Goal: Information Seeking & Learning: Find specific fact

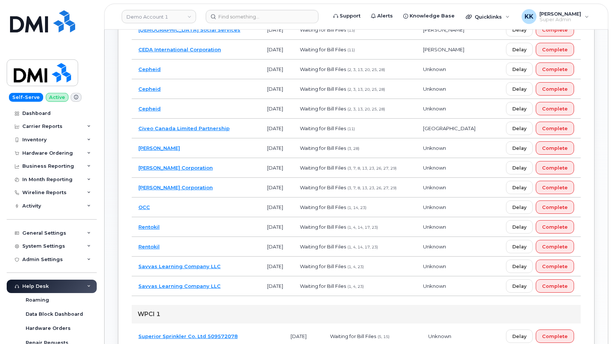
scroll to position [190, 0]
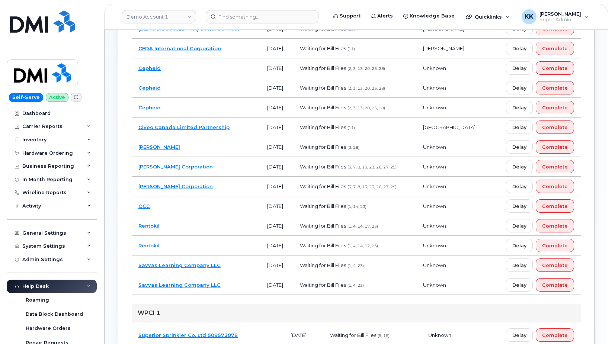
click at [211, 186] on td "[PERSON_NAME] Corporation" at bounding box center [196, 187] width 129 height 20
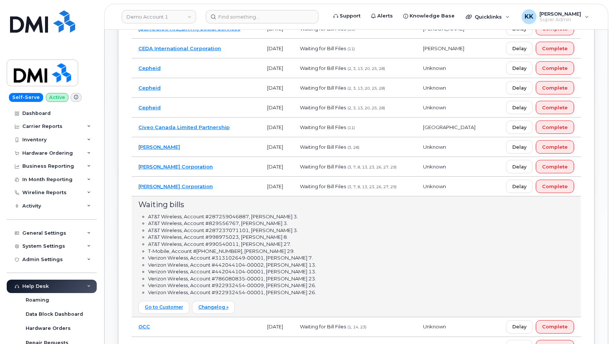
click at [213, 172] on td "[PERSON_NAME] Corporation" at bounding box center [196, 167] width 129 height 20
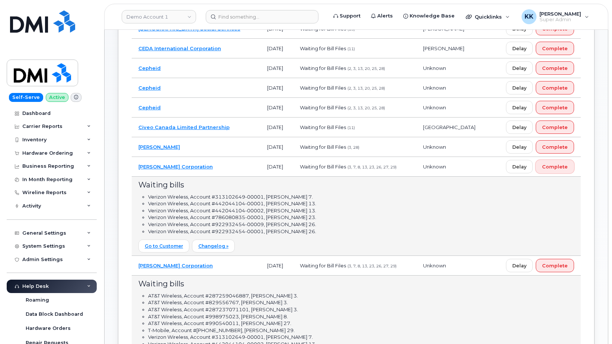
click at [549, 168] on span "Complete" at bounding box center [555, 166] width 26 height 7
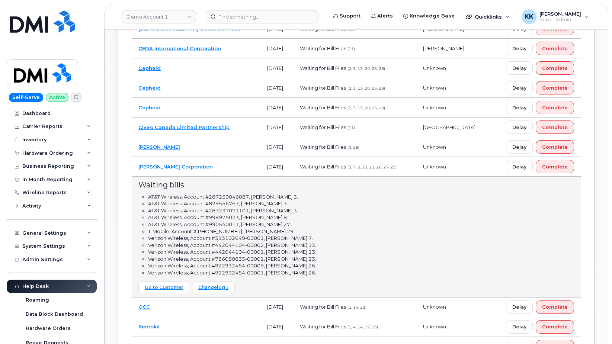
click at [208, 162] on td "[PERSON_NAME] Corporation" at bounding box center [196, 167] width 129 height 20
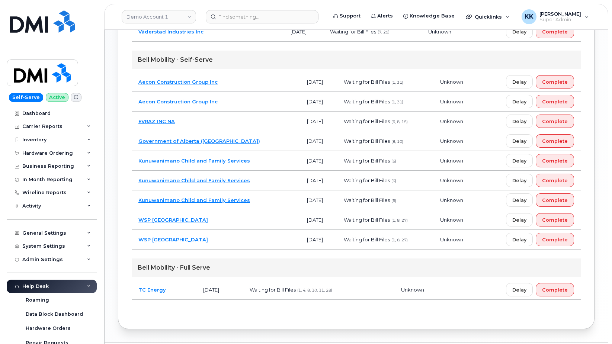
scroll to position [516, 0]
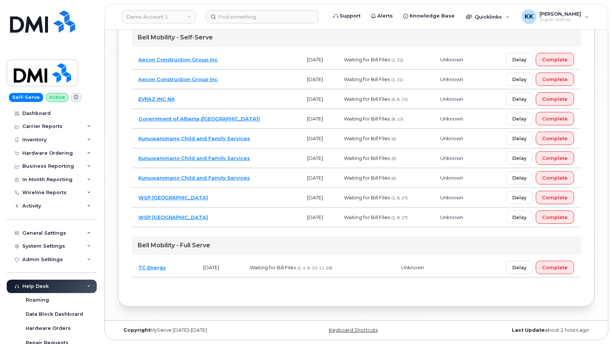
click at [186, 269] on td "TC Energy" at bounding box center [164, 268] width 65 height 20
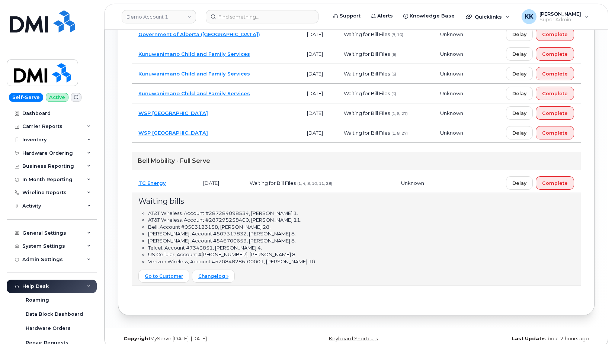
scroll to position [611, 0]
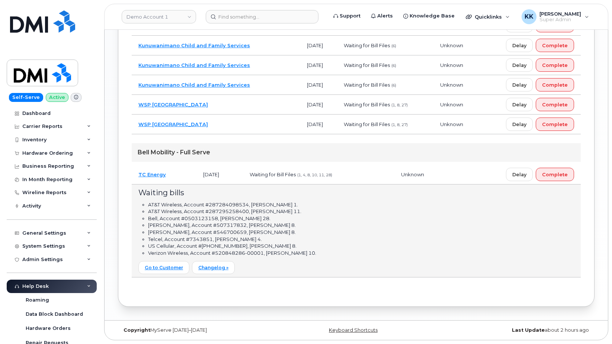
click at [185, 166] on td "TC Energy" at bounding box center [164, 175] width 65 height 20
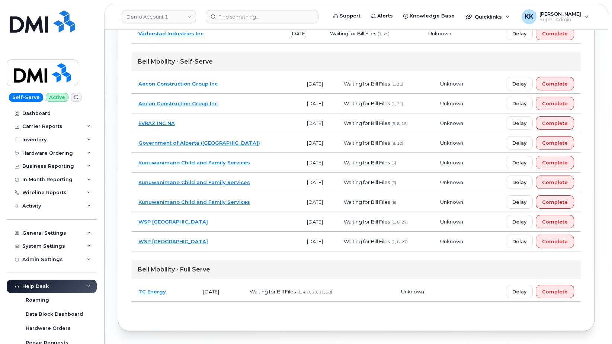
scroll to position [478, 0]
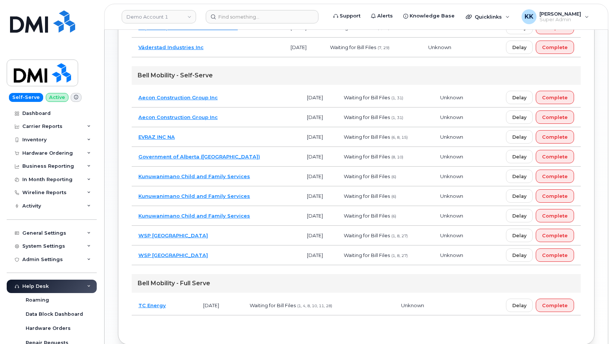
click at [248, 161] on td "Government of Alberta (GOA)" at bounding box center [216, 157] width 169 height 20
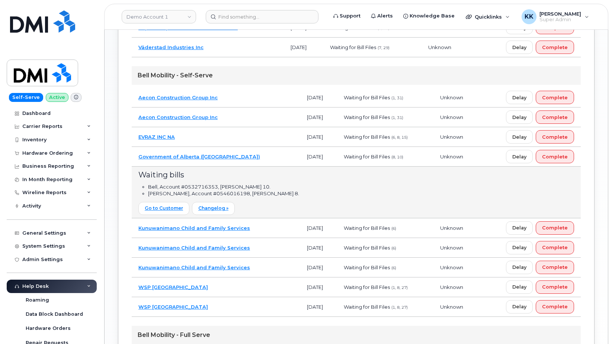
click at [248, 161] on td "Government of Alberta (GOA)" at bounding box center [216, 157] width 169 height 20
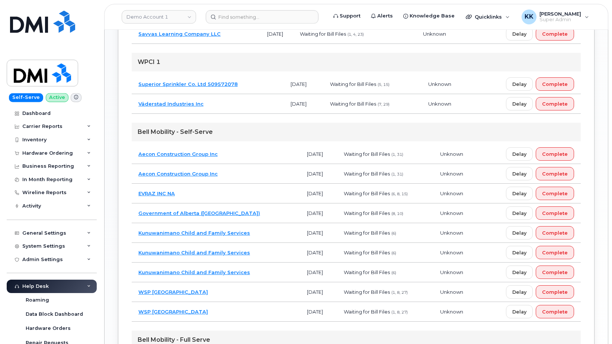
scroll to position [402, 0]
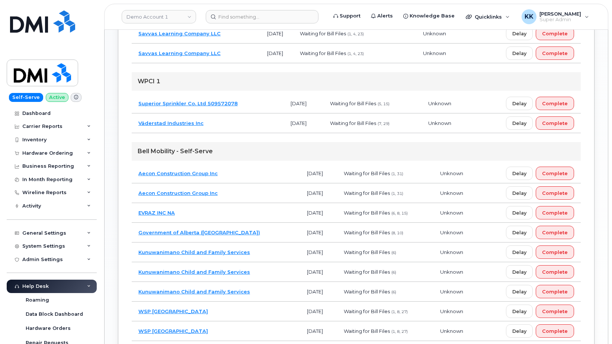
click at [246, 173] on td "Aecon Construction Group Inc" at bounding box center [216, 174] width 169 height 20
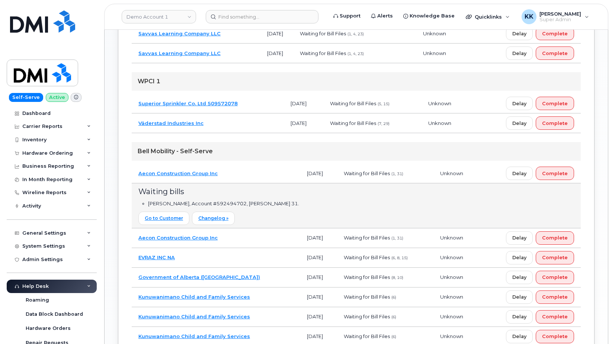
click at [246, 173] on td "Aecon Construction Group Inc" at bounding box center [216, 174] width 169 height 20
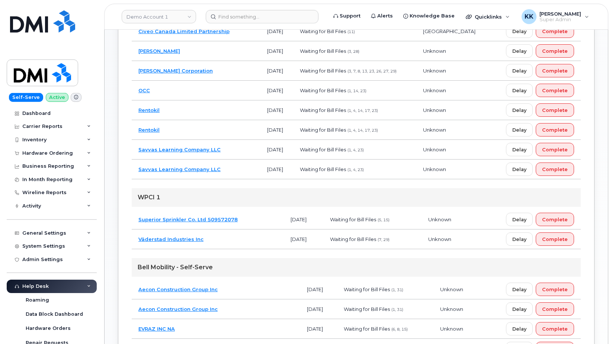
scroll to position [250, 0]
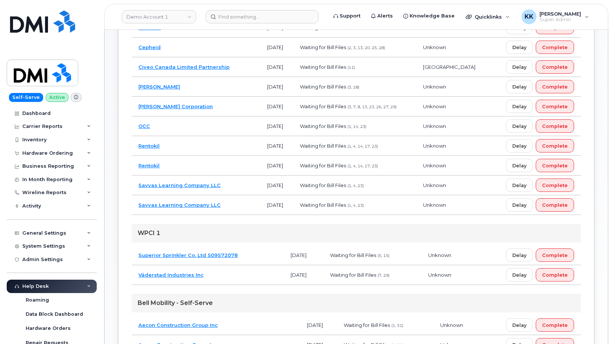
click at [239, 205] on td "Savvas Learning Company LLC" at bounding box center [196, 205] width 129 height 20
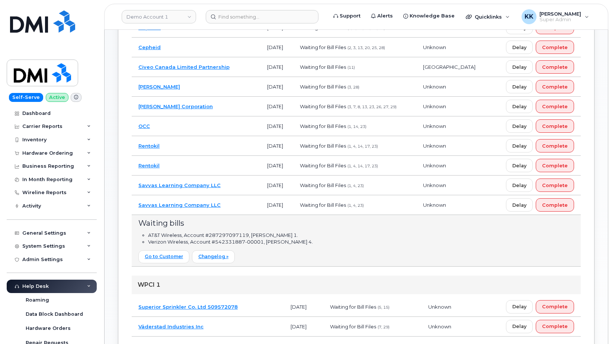
click at [234, 206] on td "Savvas Learning Company LLC" at bounding box center [196, 205] width 129 height 20
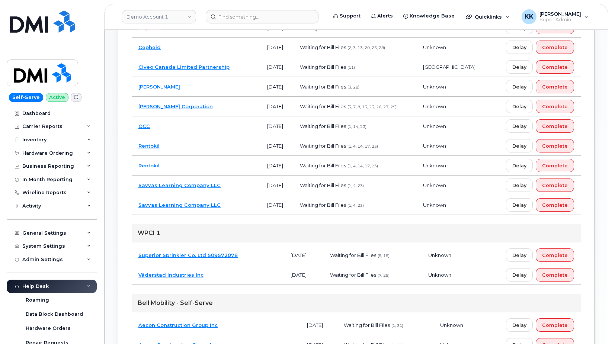
click at [232, 185] on td "Savvas Learning Company LLC" at bounding box center [196, 186] width 129 height 20
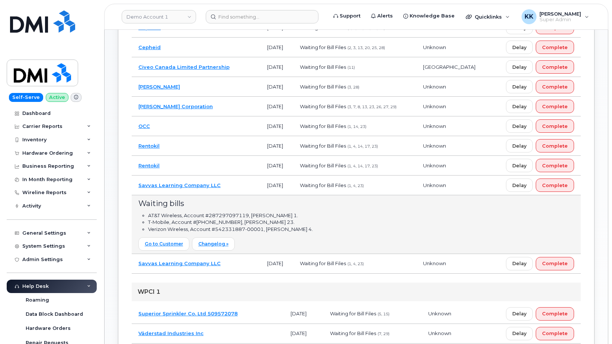
click at [232, 185] on td "Savvas Learning Company LLC" at bounding box center [196, 186] width 129 height 20
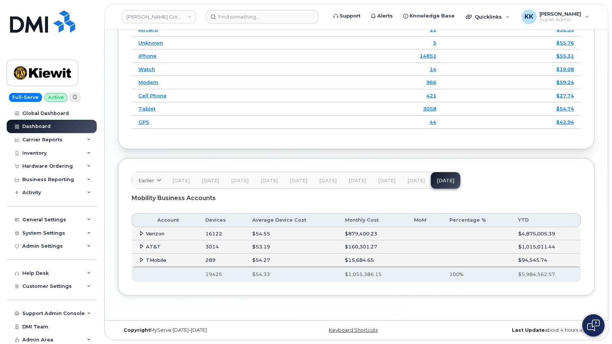
scroll to position [1143, 0]
click at [138, 230] on td "Verizon" at bounding box center [165, 233] width 67 height 13
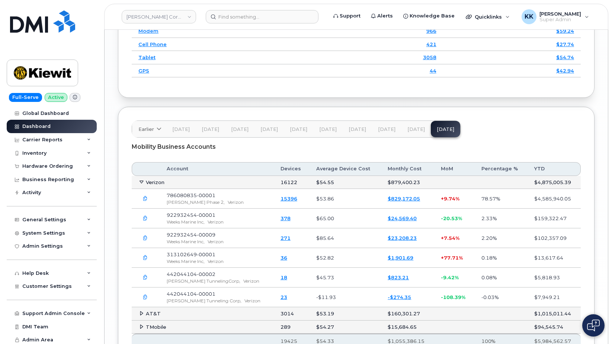
scroll to position [1219, 0]
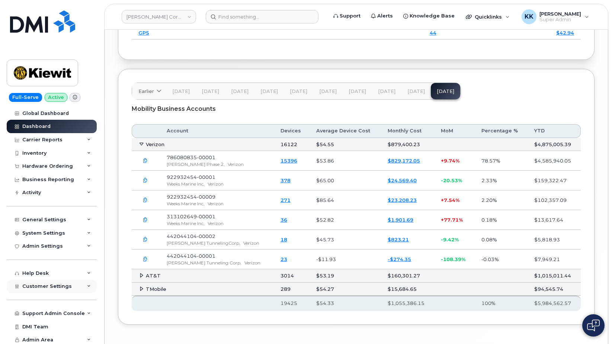
click at [44, 291] on div "Customer Settings" at bounding box center [52, 286] width 90 height 13
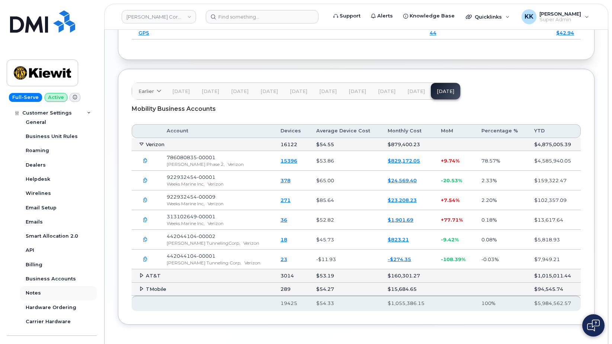
scroll to position [179, 0]
click at [51, 280] on div "Business Accounts" at bounding box center [51, 278] width 50 height 7
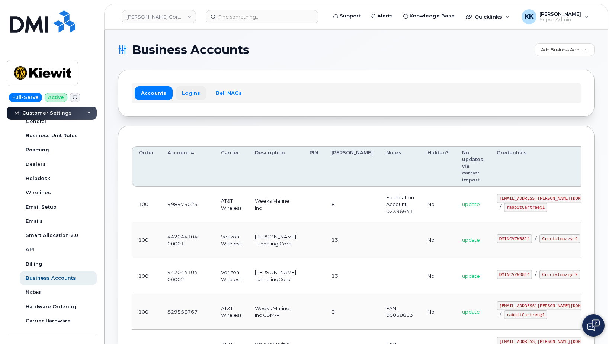
click at [188, 98] on link "Logins" at bounding box center [191, 92] width 31 height 13
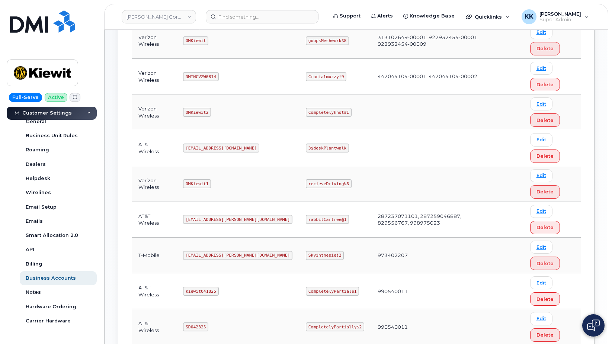
scroll to position [228, 0]
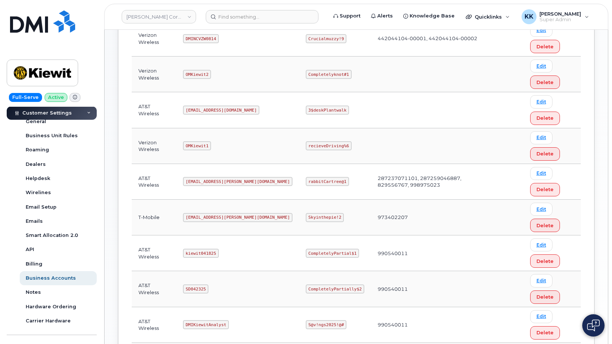
click at [222, 184] on code "ms-kiewit@dminc.com" at bounding box center [237, 181] width 109 height 9
click at [306, 181] on code "rabbitCartree@1" at bounding box center [327, 181] width 43 height 9
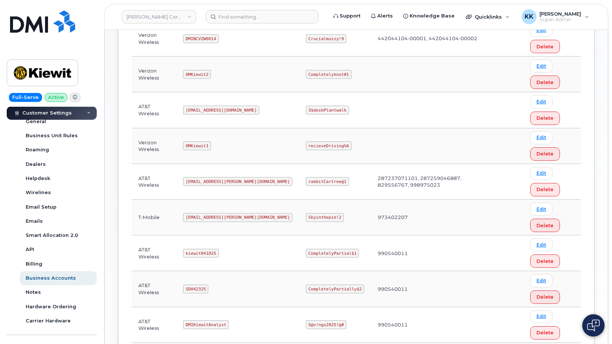
click at [306, 181] on code "rabbitCartree@1" at bounding box center [327, 181] width 43 height 9
click at [157, 17] on link "[PERSON_NAME] Corporation" at bounding box center [159, 16] width 74 height 13
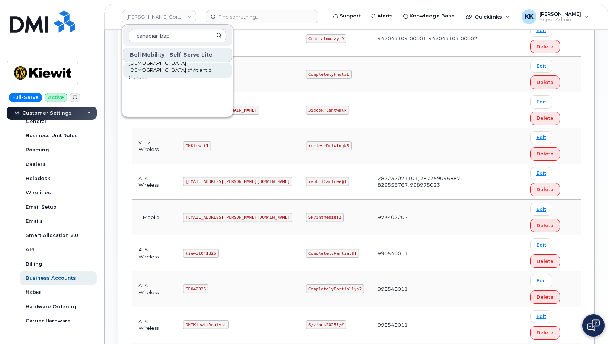
type input "canadian bap"
click at [162, 74] on span "Canadian Baptists of Atlantic Canada" at bounding box center [172, 71] width 86 height 22
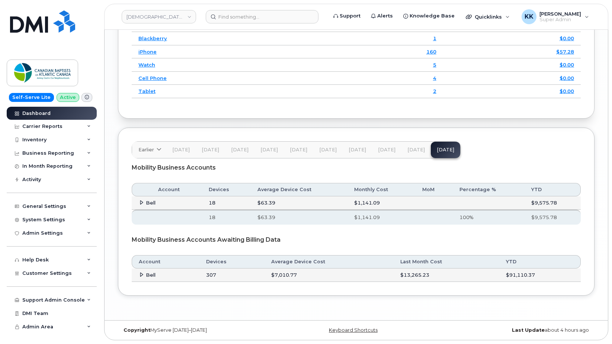
scroll to position [958, 0]
click at [64, 272] on span "Customer Settings" at bounding box center [47, 274] width 50 height 6
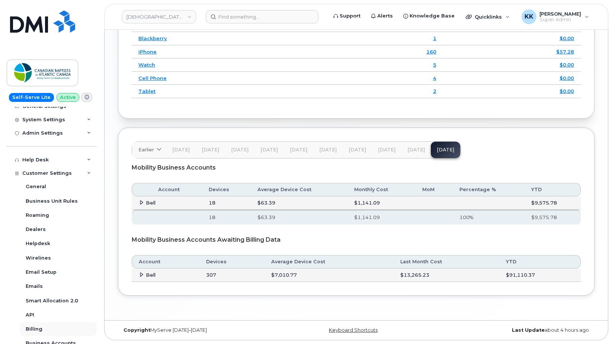
scroll to position [143, 0]
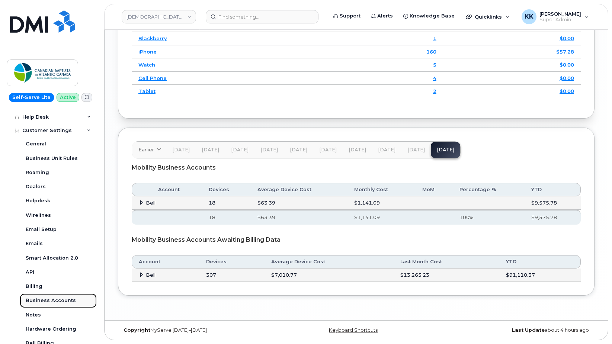
click at [58, 297] on link "Business Accounts" at bounding box center [58, 301] width 77 height 14
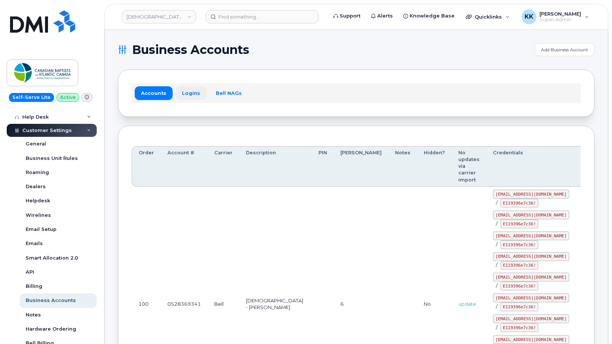
click at [191, 99] on link "Logins" at bounding box center [191, 92] width 31 height 13
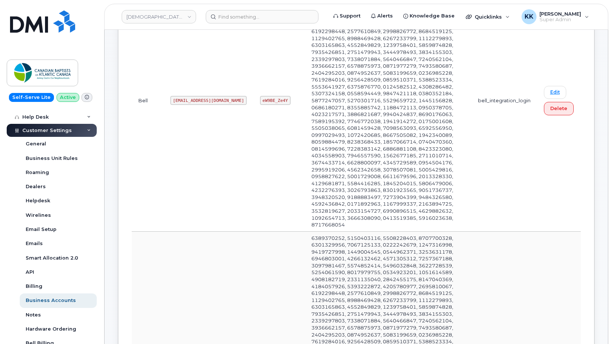
scroll to position [228, 0]
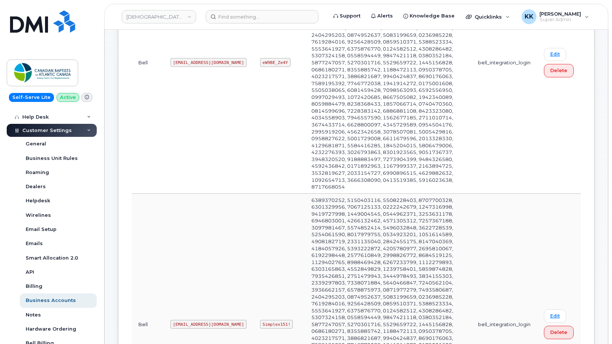
click at [194, 320] on code "bap3@myserve.ca" at bounding box center [208, 324] width 76 height 9
click at [260, 320] on code "Simplex151!" at bounding box center [276, 324] width 33 height 9
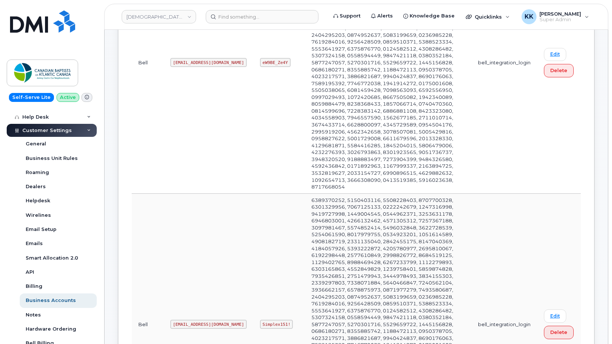
click at [260, 320] on code "Simplex151!" at bounding box center [276, 324] width 33 height 9
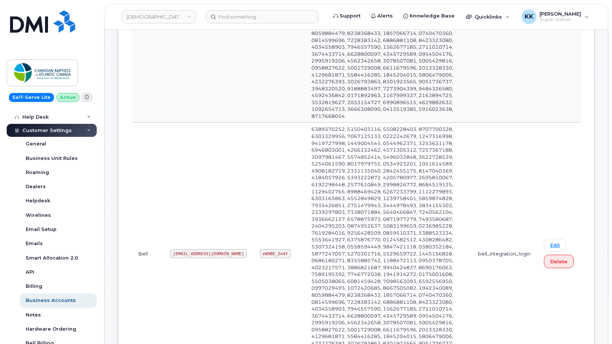
scroll to position [607, 0]
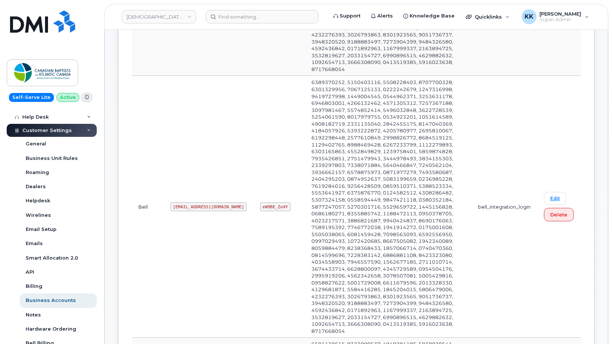
copy code "myserve"
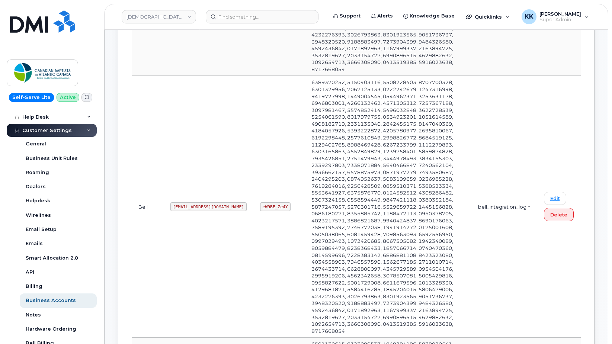
click at [366, 153] on td at bounding box center [388, 207] width 166 height 262
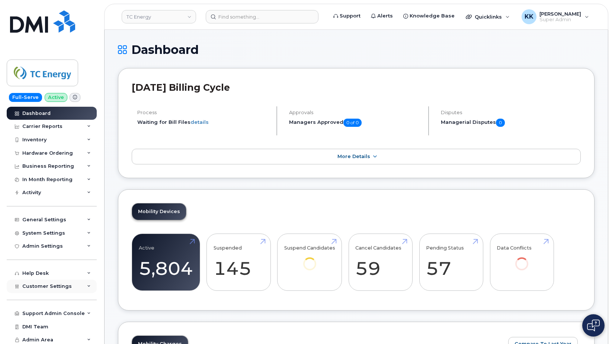
click at [46, 290] on div "Customer Settings" at bounding box center [52, 286] width 90 height 13
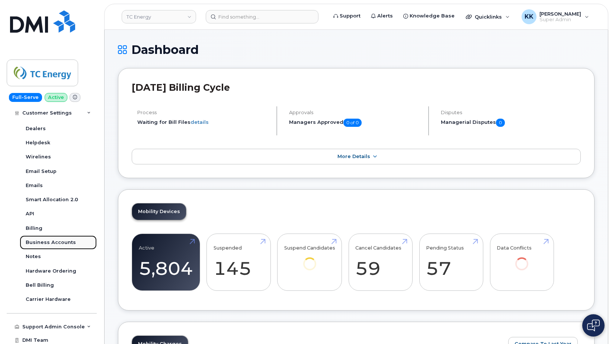
click at [61, 244] on div "Business Accounts" at bounding box center [51, 242] width 50 height 7
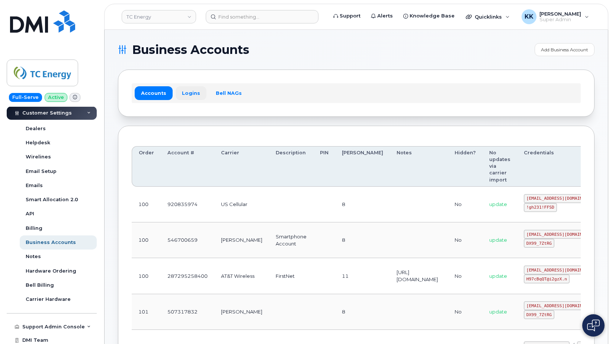
click at [184, 93] on link "Logins" at bounding box center [191, 92] width 31 height 13
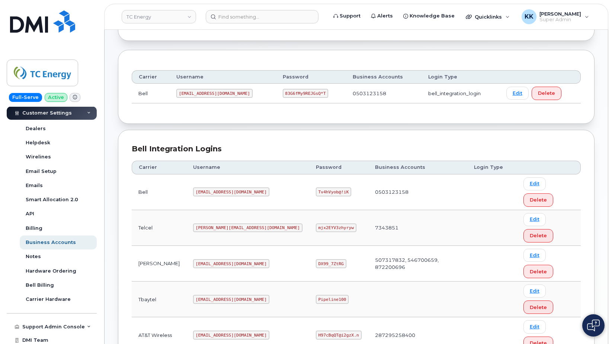
scroll to position [147, 0]
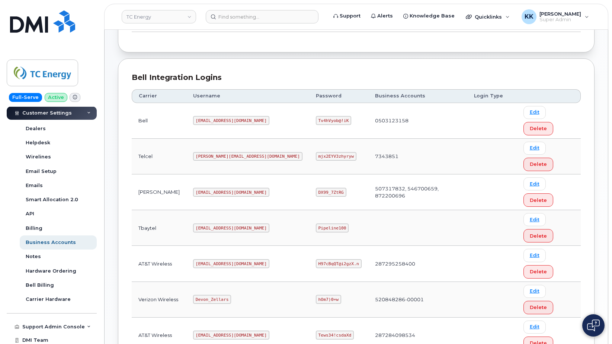
click at [205, 188] on code "tcenergy@myserve.ca" at bounding box center [231, 192] width 76 height 9
click at [316, 188] on code "DX99_7ZtRG" at bounding box center [331, 192] width 31 height 9
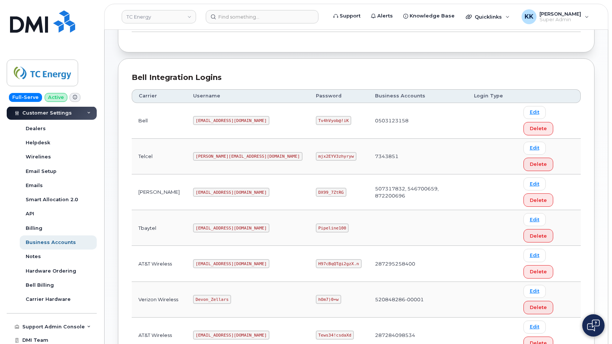
click at [316, 188] on code "DX99_7ZtRG" at bounding box center [331, 192] width 31 height 9
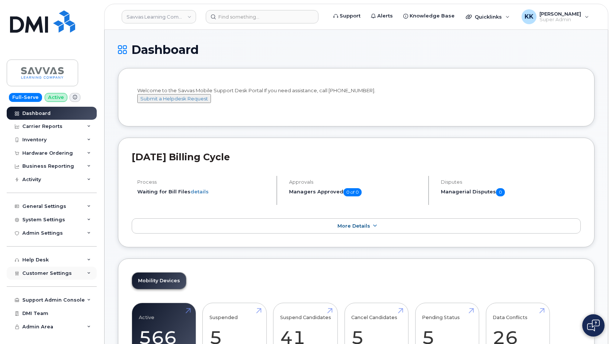
click at [51, 274] on span "Customer Settings" at bounding box center [47, 274] width 50 height 6
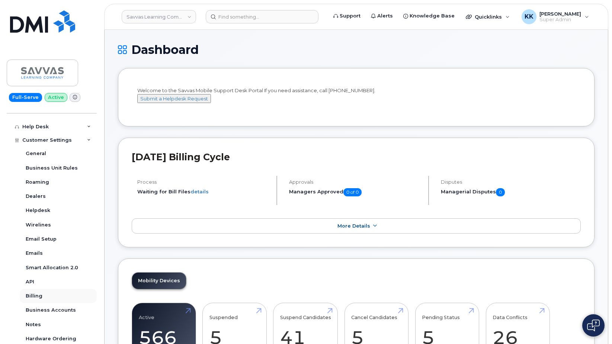
scroll to position [143, 0]
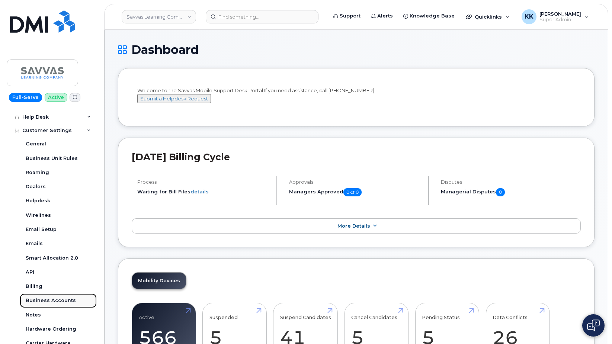
click at [60, 299] on div "Business Accounts" at bounding box center [51, 300] width 50 height 7
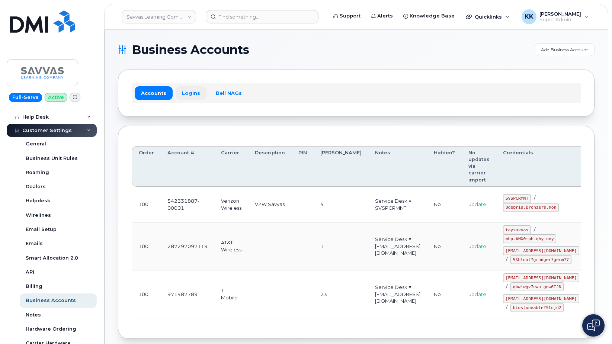
click at [192, 89] on link "Logins" at bounding box center [191, 92] width 31 height 13
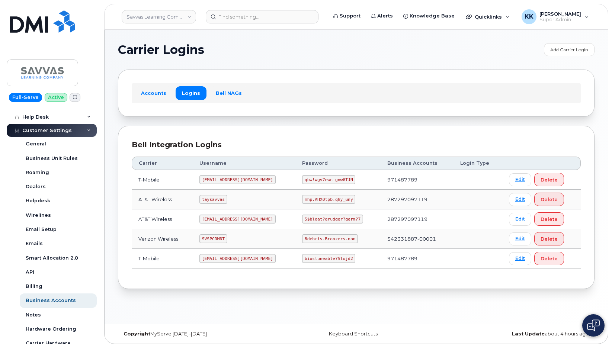
click at [214, 240] on code "SVSPCRMNT" at bounding box center [214, 238] width 28 height 9
copy code "SVSPCRMNT"
click at [322, 237] on code "8debris.Bronzers.non" at bounding box center [330, 238] width 56 height 9
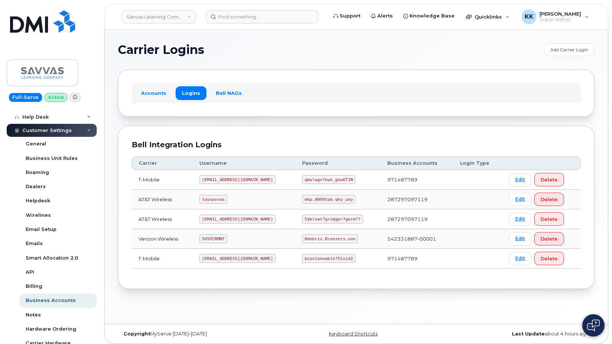
click at [322, 237] on code "8debris.Bronzers.non" at bounding box center [330, 238] width 56 height 9
